Goal: Transaction & Acquisition: Purchase product/service

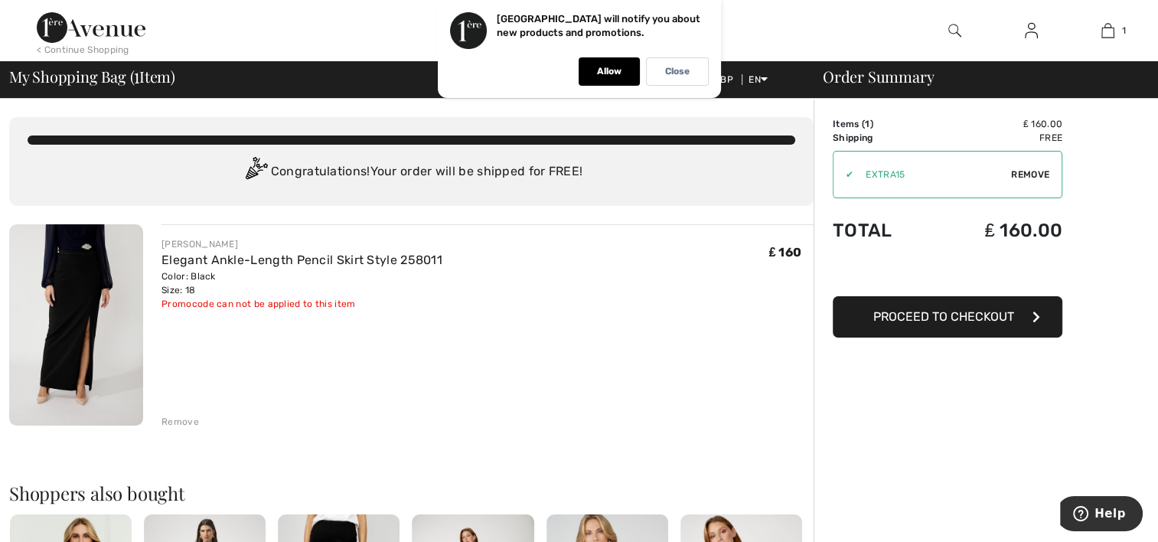
click at [977, 318] on span "Proceed to Checkout" at bounding box center [944, 316] width 141 height 15
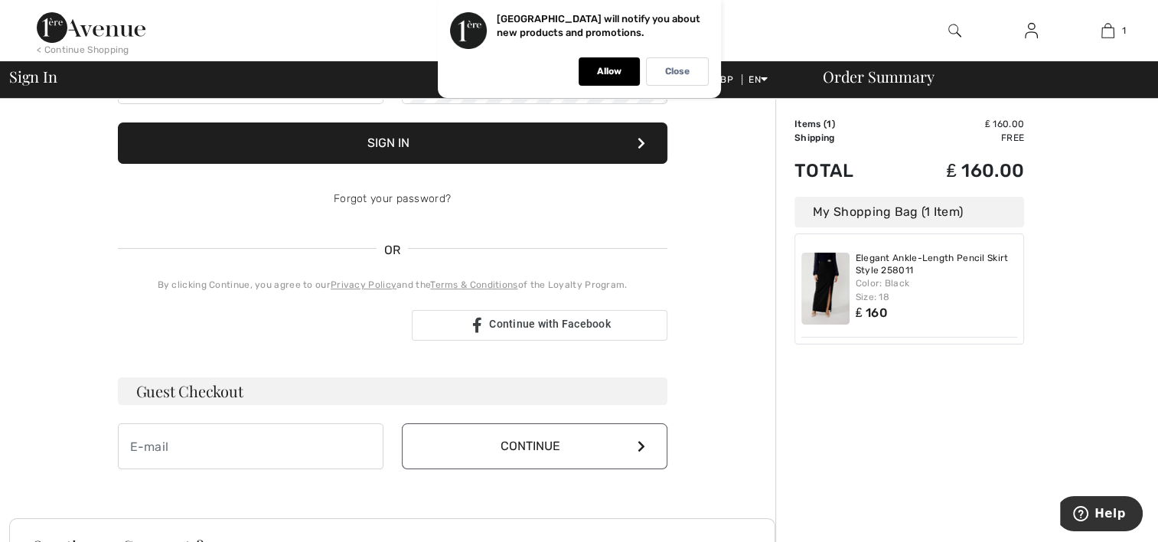
scroll to position [306, 0]
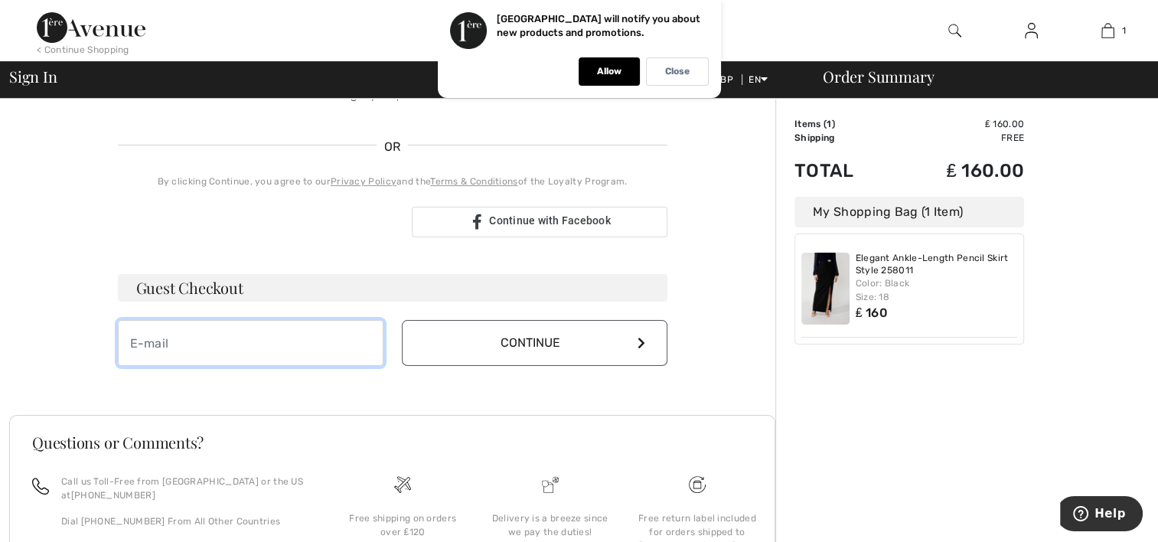
click at [301, 341] on input "email" at bounding box center [251, 343] width 266 height 46
type input "alanpatporter@btinternet.com"
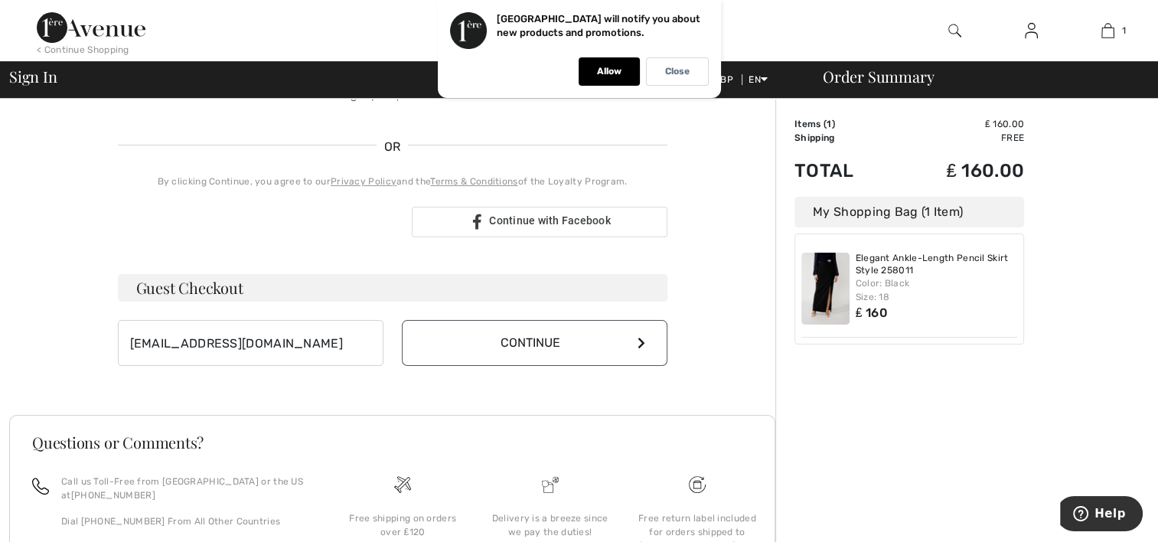
click at [640, 342] on icon at bounding box center [642, 343] width 8 height 12
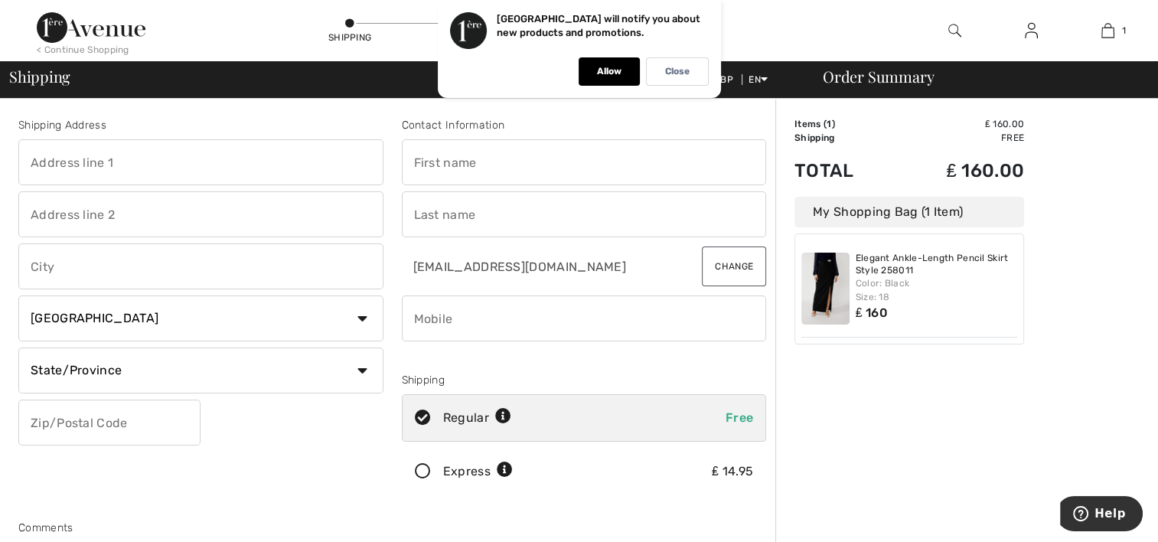
click at [197, 162] on input "text" at bounding box center [200, 162] width 365 height 46
type input "[GEOGRAPHIC_DATA]"
type input "Biggleswade"
select select "GB"
type input "SG18 0AN"
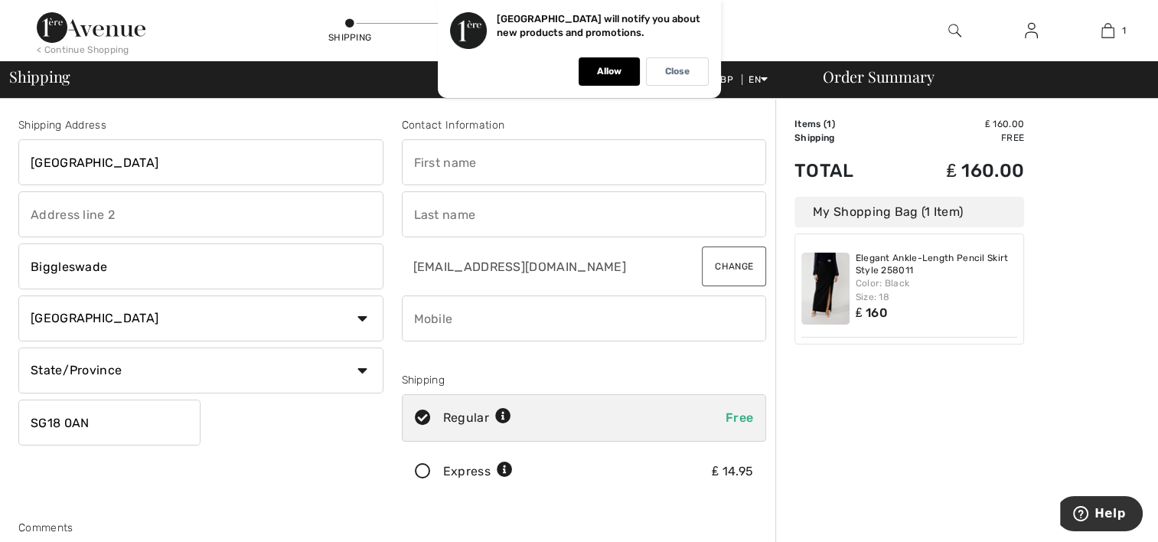
type input "Patricia"
type input "Porter"
type input "01767314866"
type input "BEDS"
type input "SG180AN"
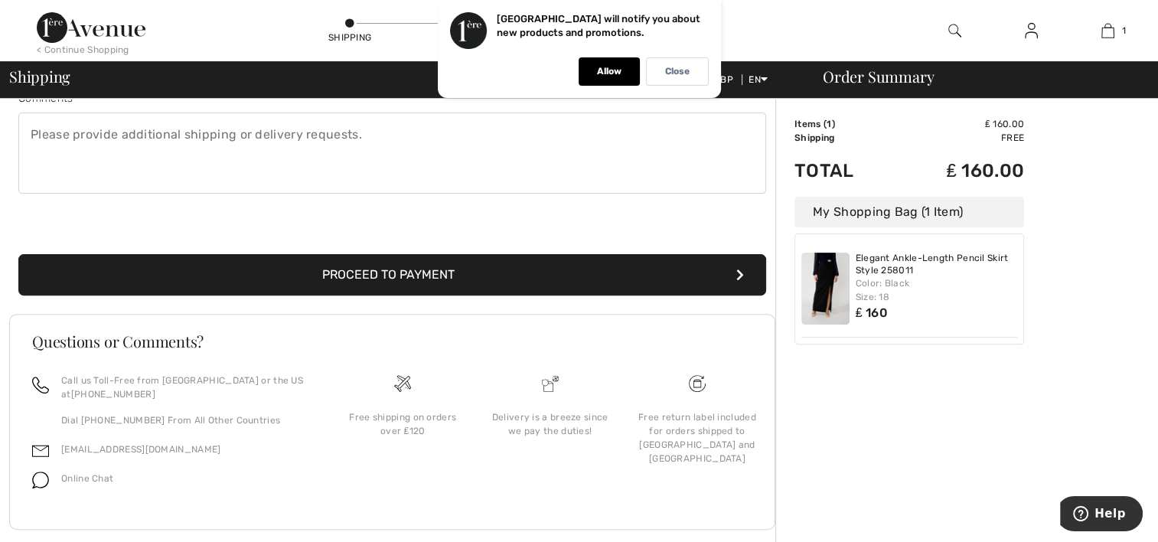
scroll to position [453, 0]
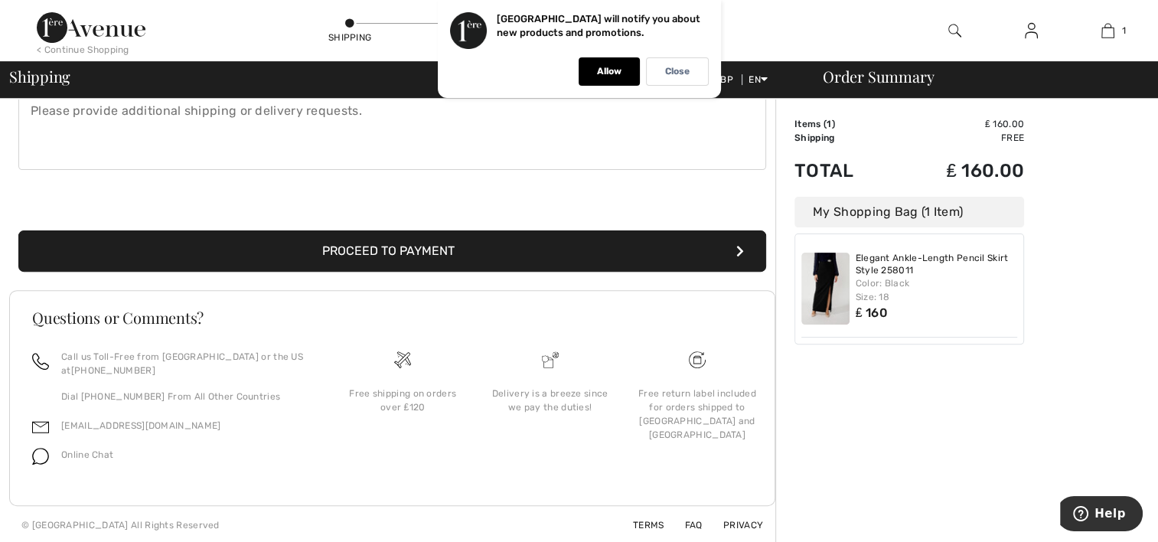
click at [524, 245] on button "Proceed to Payment" at bounding box center [392, 250] width 748 height 41
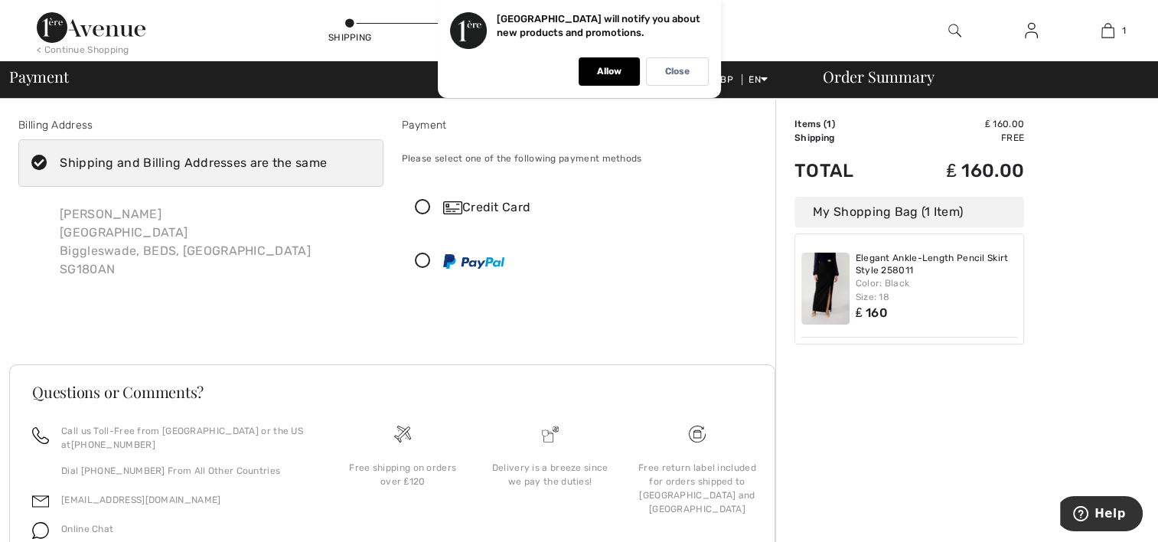
click at [423, 205] on icon at bounding box center [423, 208] width 41 height 16
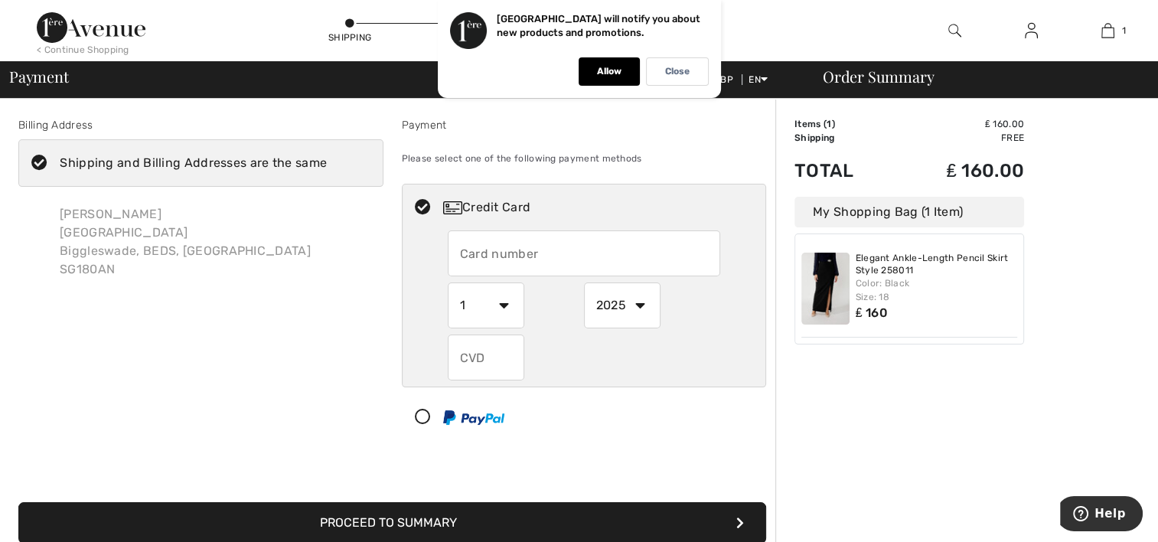
click at [535, 265] on input "text" at bounding box center [584, 253] width 273 height 46
type input "5373701883878416"
select select "10"
select select "2027"
type input "959"
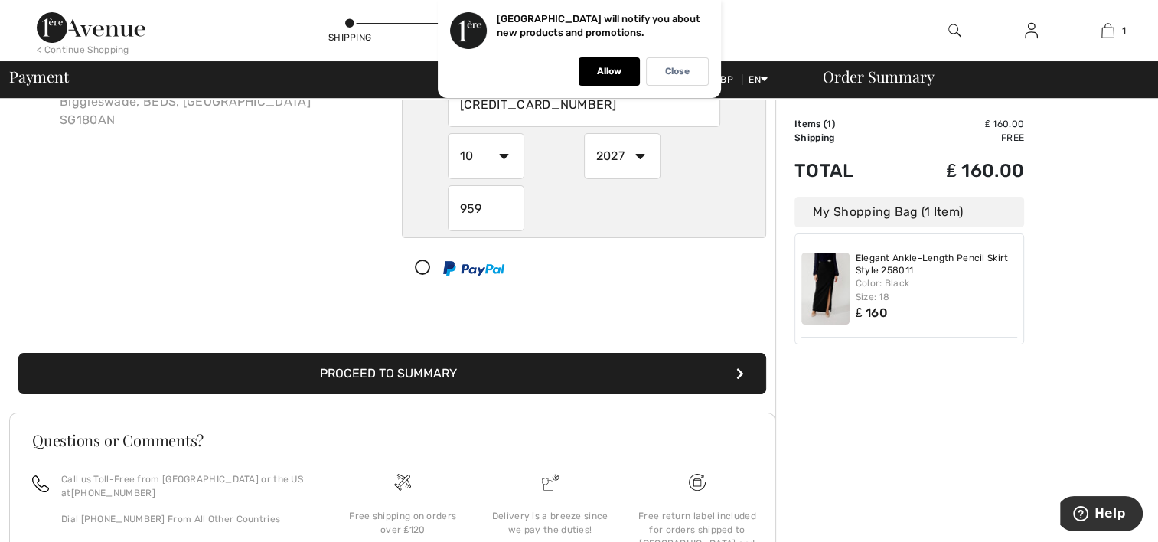
scroll to position [153, 0]
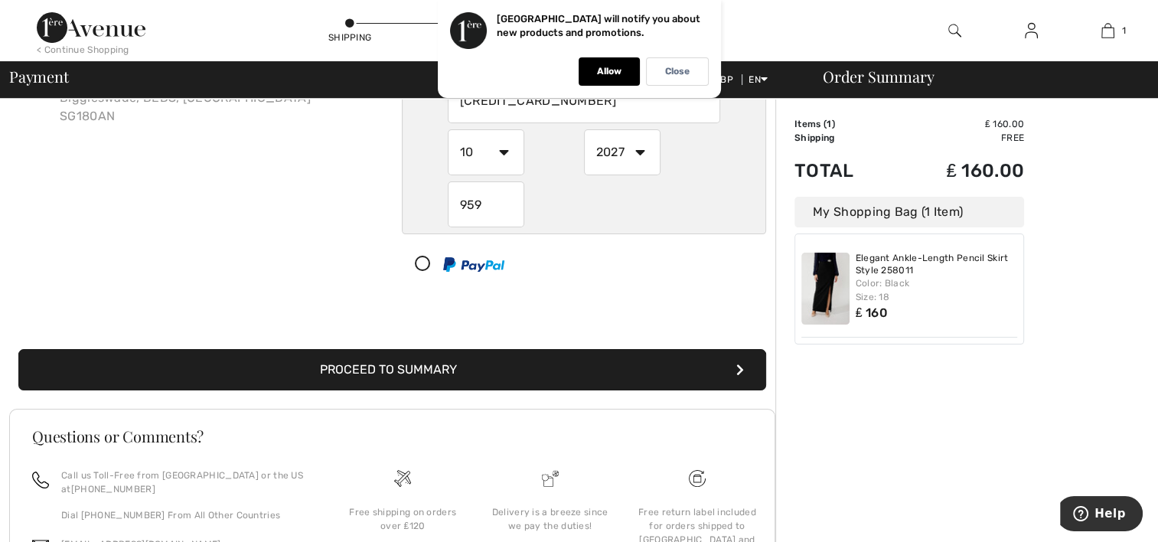
click at [528, 367] on button "Proceed to Summary" at bounding box center [392, 369] width 748 height 41
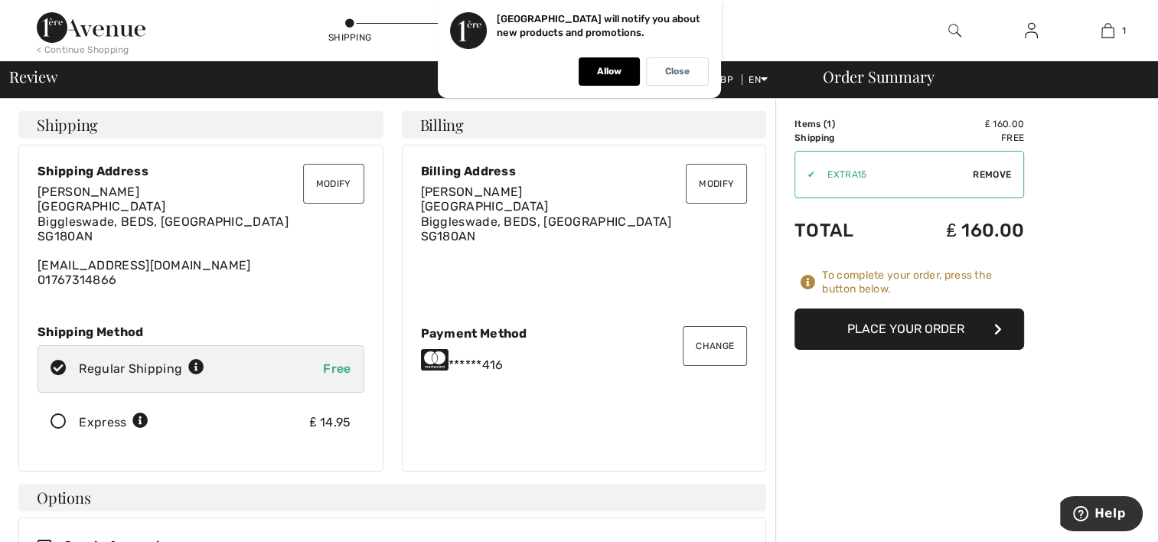
click at [858, 328] on button "Place Your Order" at bounding box center [910, 329] width 230 height 41
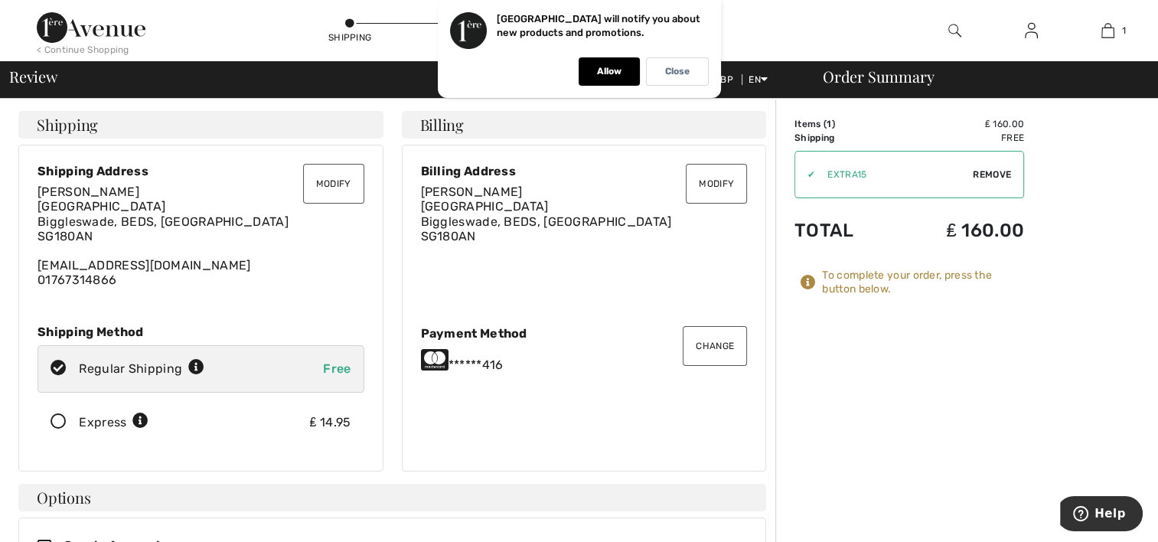
scroll to position [50, 0]
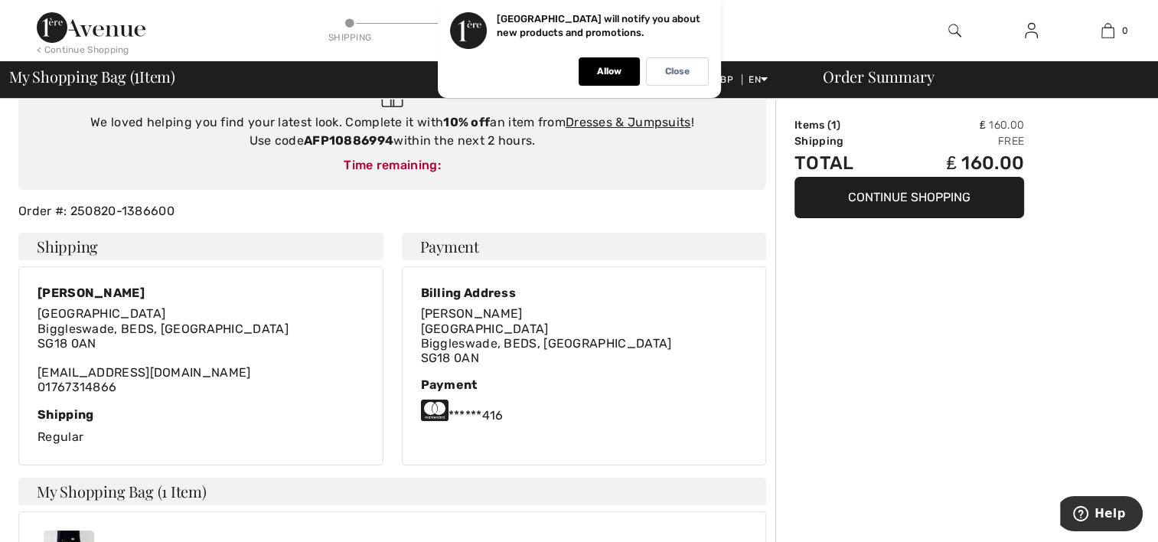
scroll to position [153, 0]
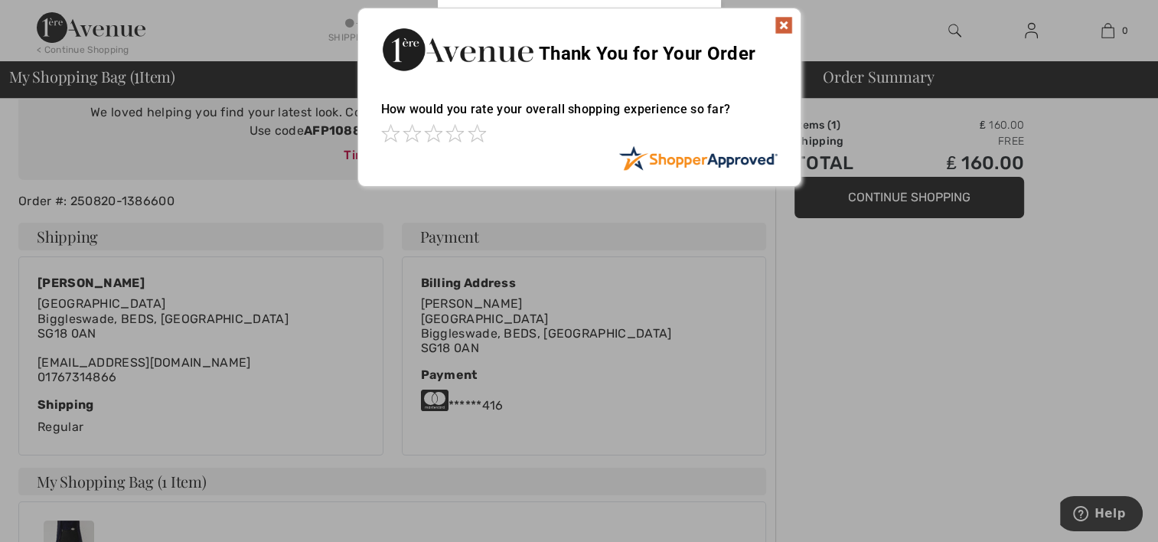
click at [781, 23] on img at bounding box center [784, 25] width 18 height 18
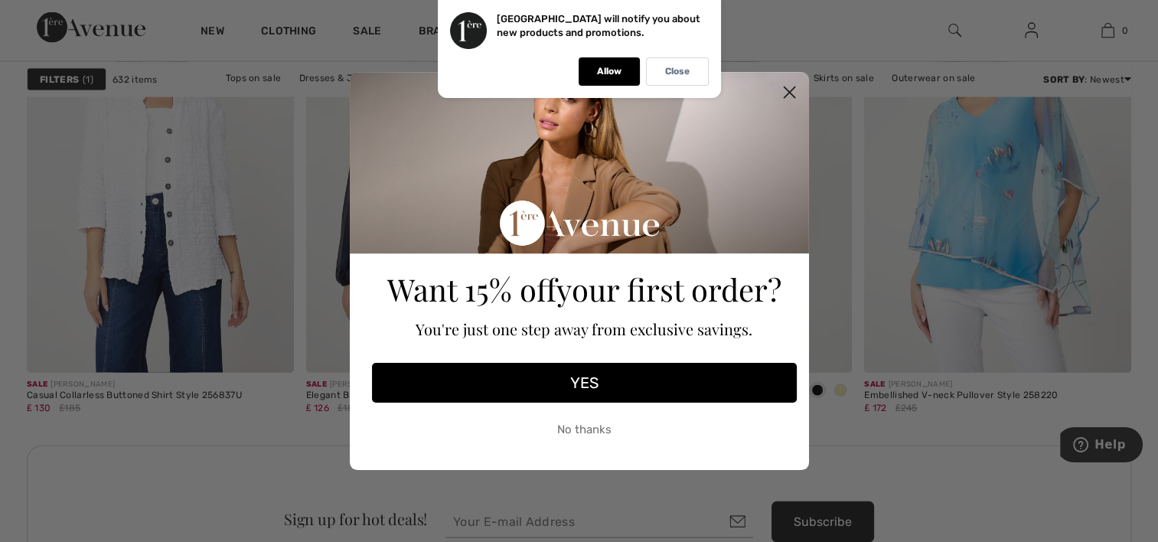
click at [594, 386] on button "YES" at bounding box center [584, 383] width 425 height 40
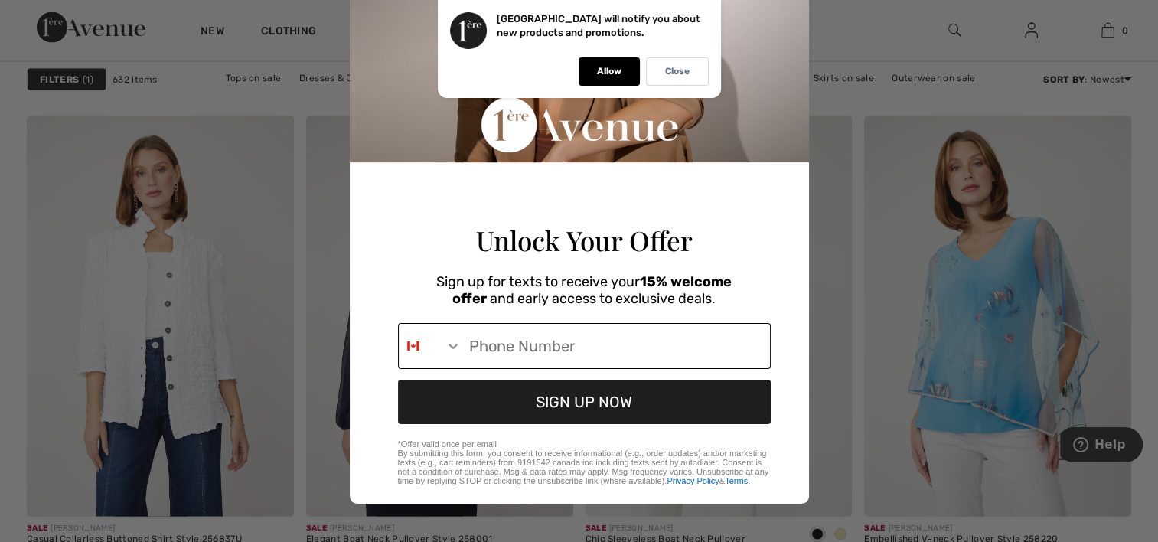
scroll to position [3194, 0]
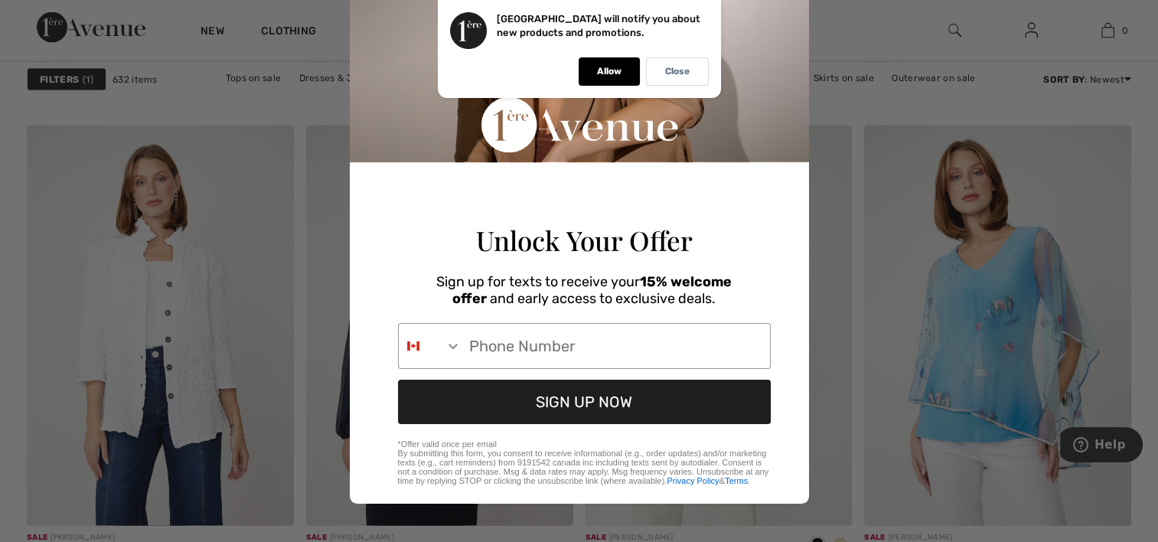
click at [693, 74] on div "Close" at bounding box center [677, 71] width 63 height 28
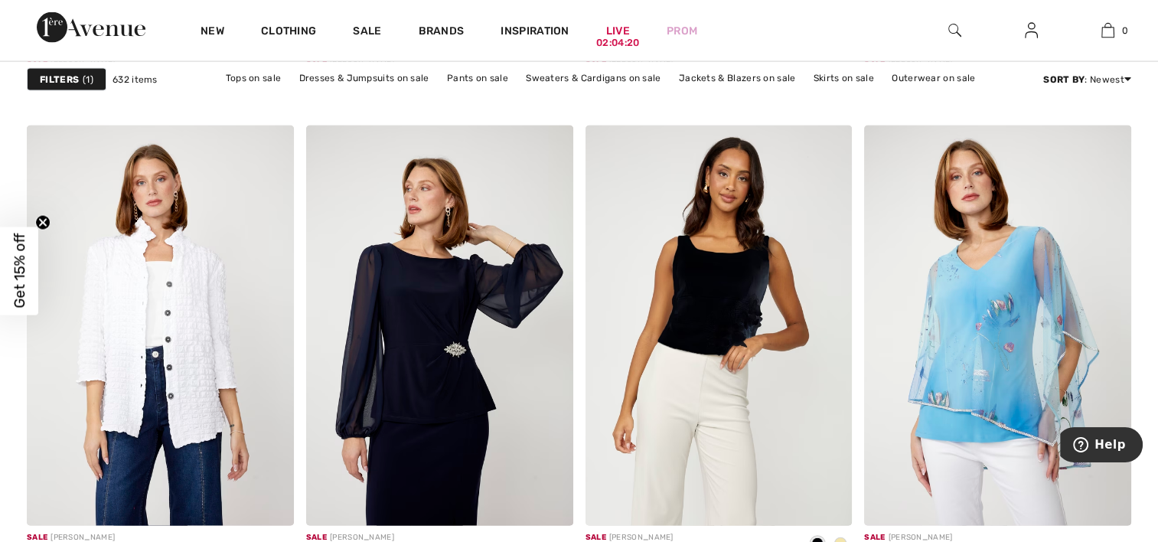
drag, startPoint x: 568, startPoint y: 253, endPoint x: 576, endPoint y: 266, distance: 14.4
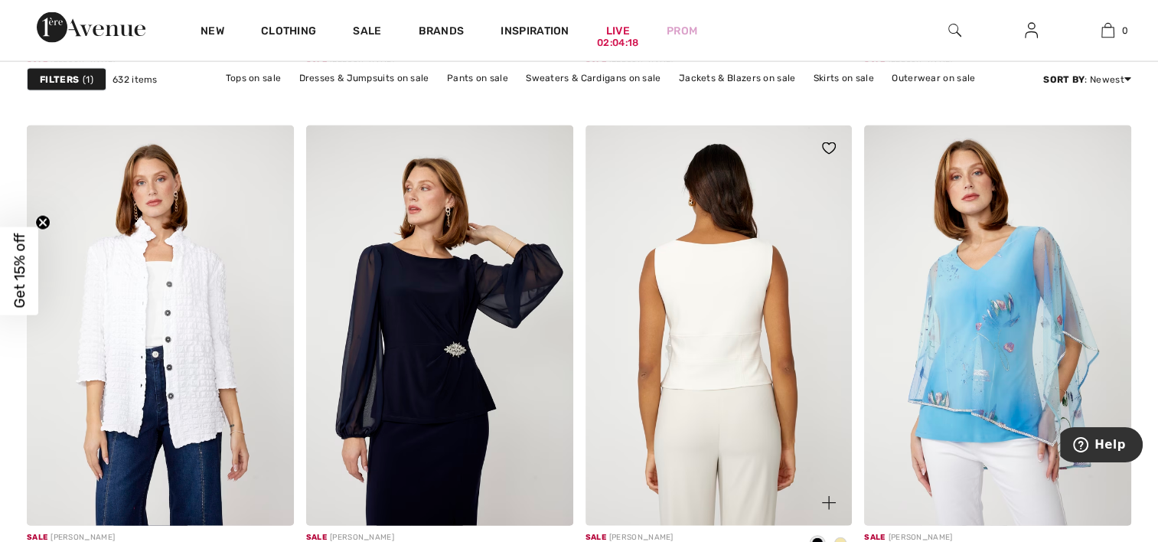
drag, startPoint x: 581, startPoint y: 296, endPoint x: 590, endPoint y: 303, distance: 12.0
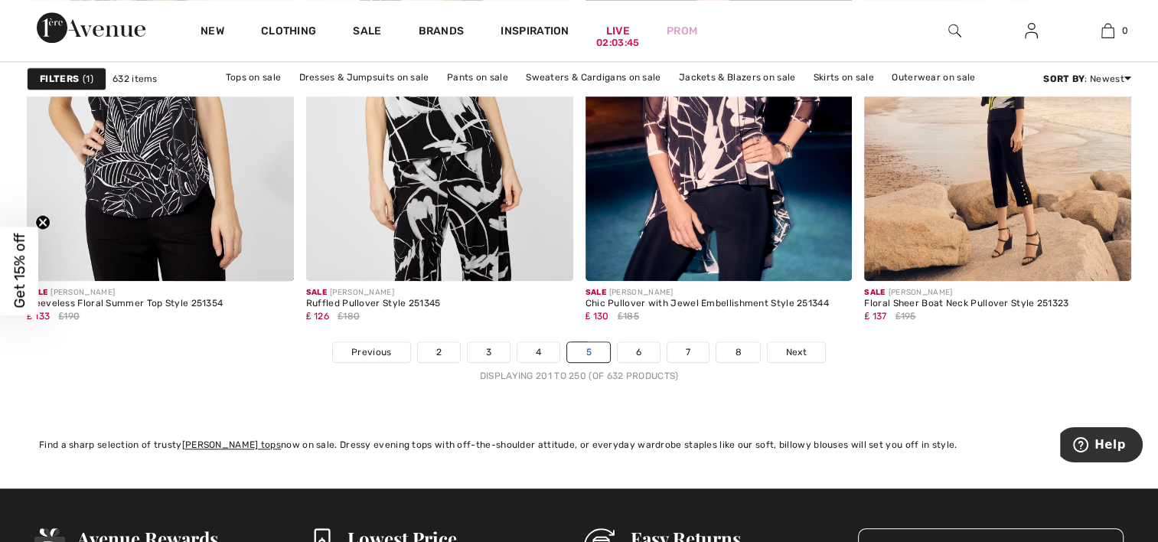
scroll to position [7159, 0]
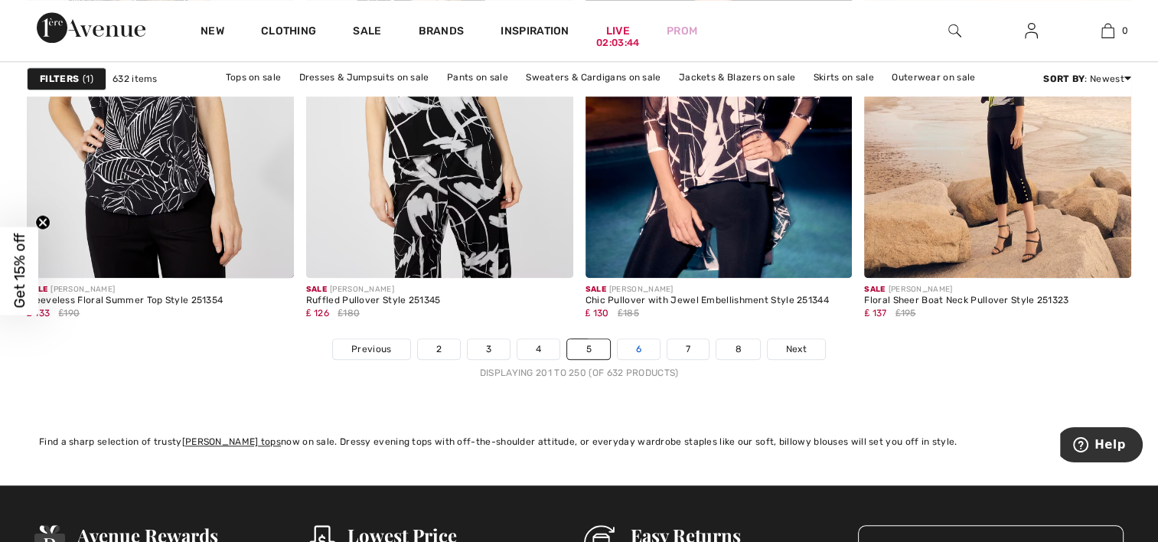
click at [640, 343] on link "6" at bounding box center [639, 349] width 42 height 20
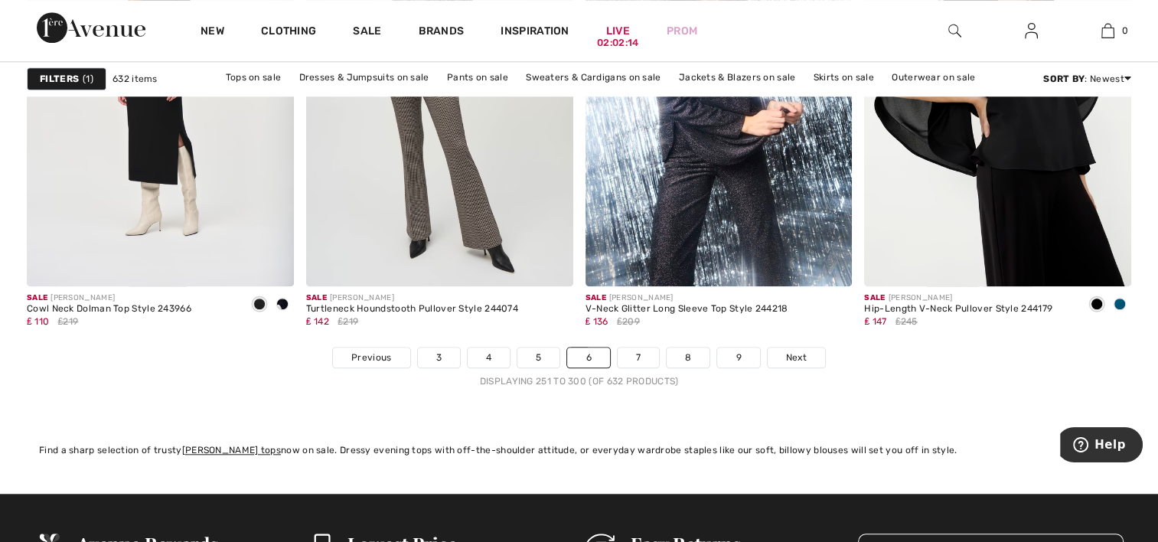
scroll to position [7152, 0]
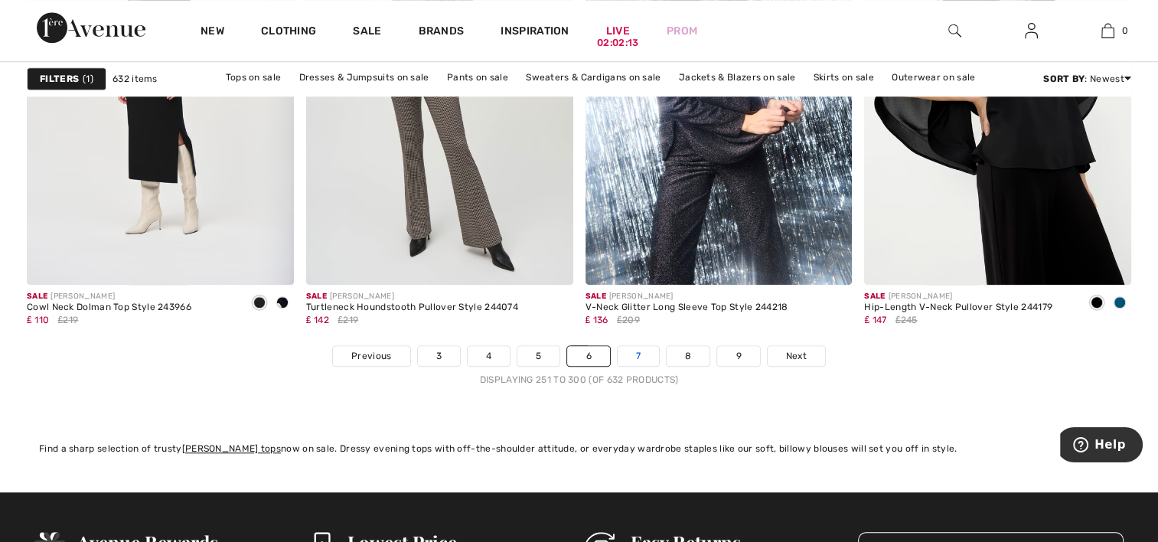
click at [645, 349] on link "7" at bounding box center [638, 356] width 41 height 20
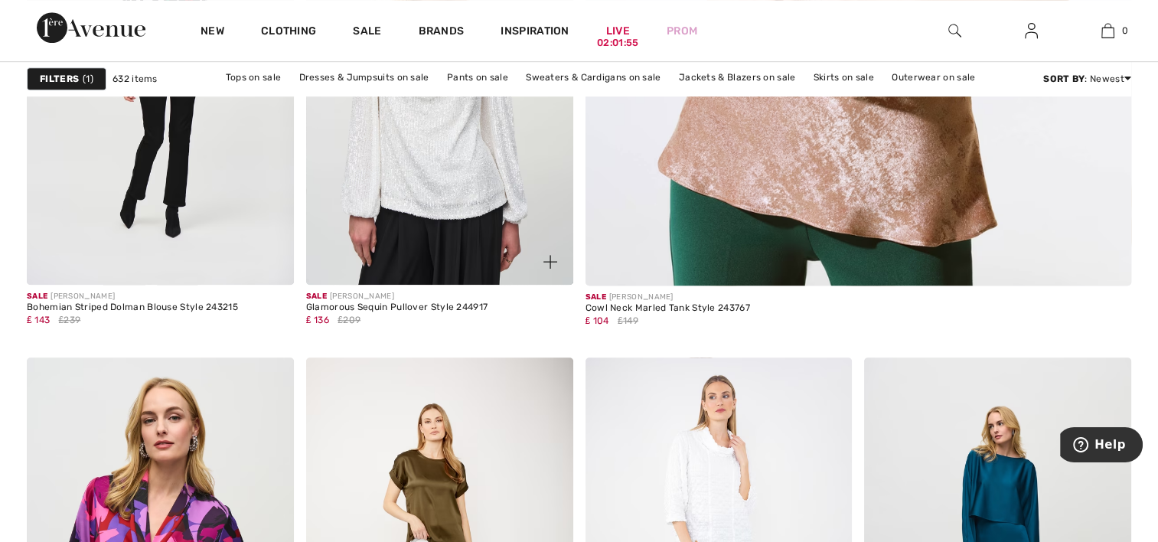
scroll to position [886, 0]
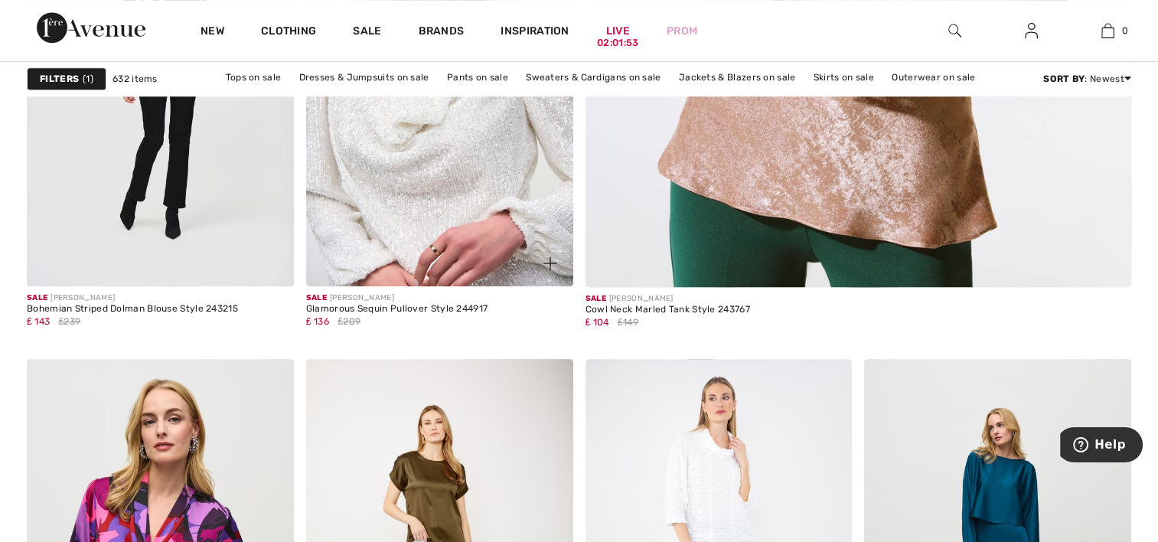
click at [491, 251] on img at bounding box center [439, 86] width 267 height 400
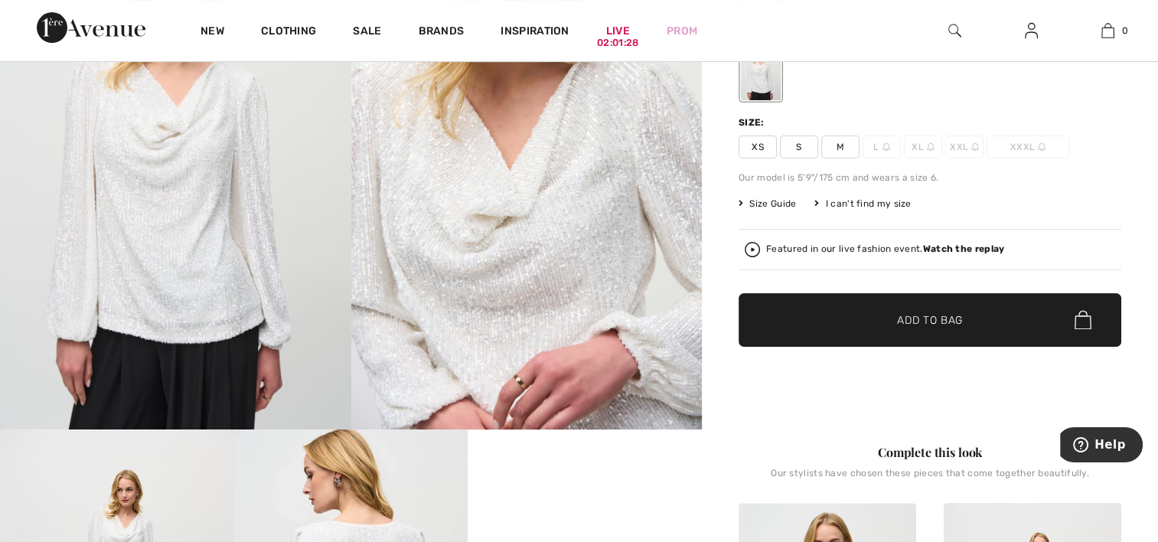
scroll to position [230, 0]
